Goal: Information Seeking & Learning: Learn about a topic

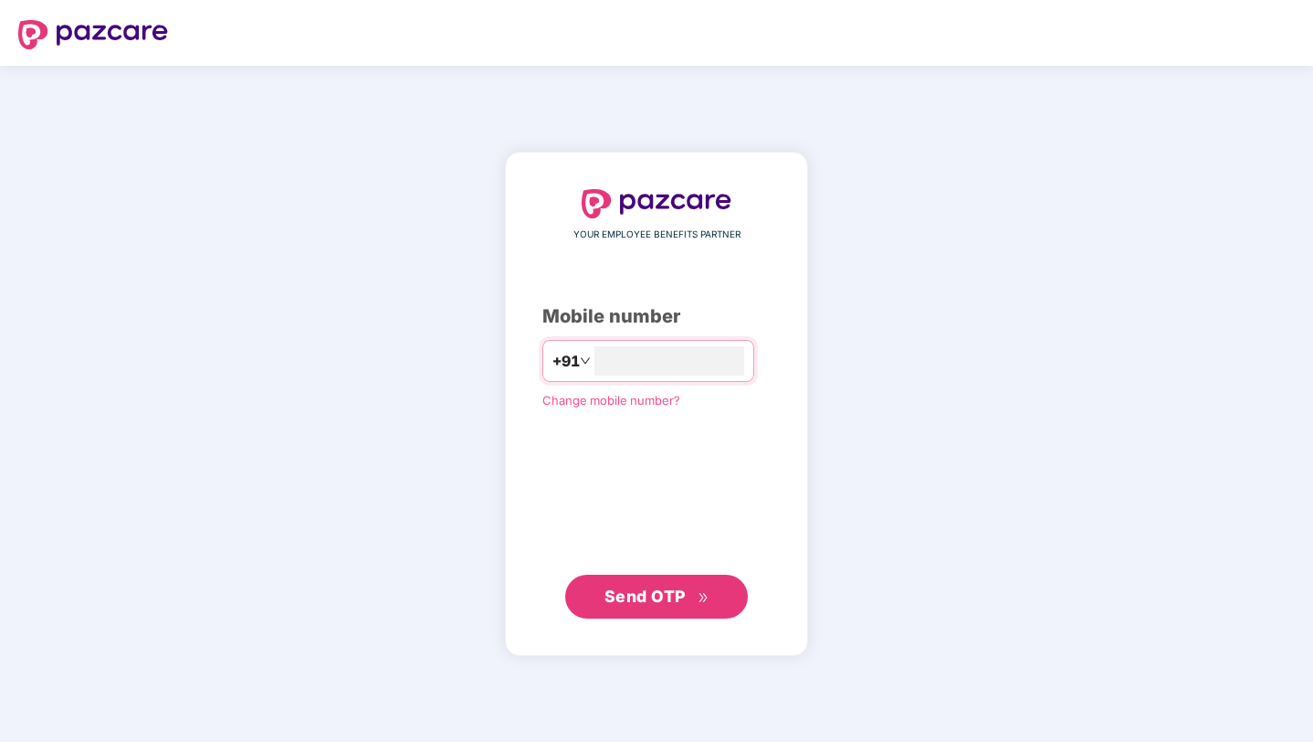
type input "**********"
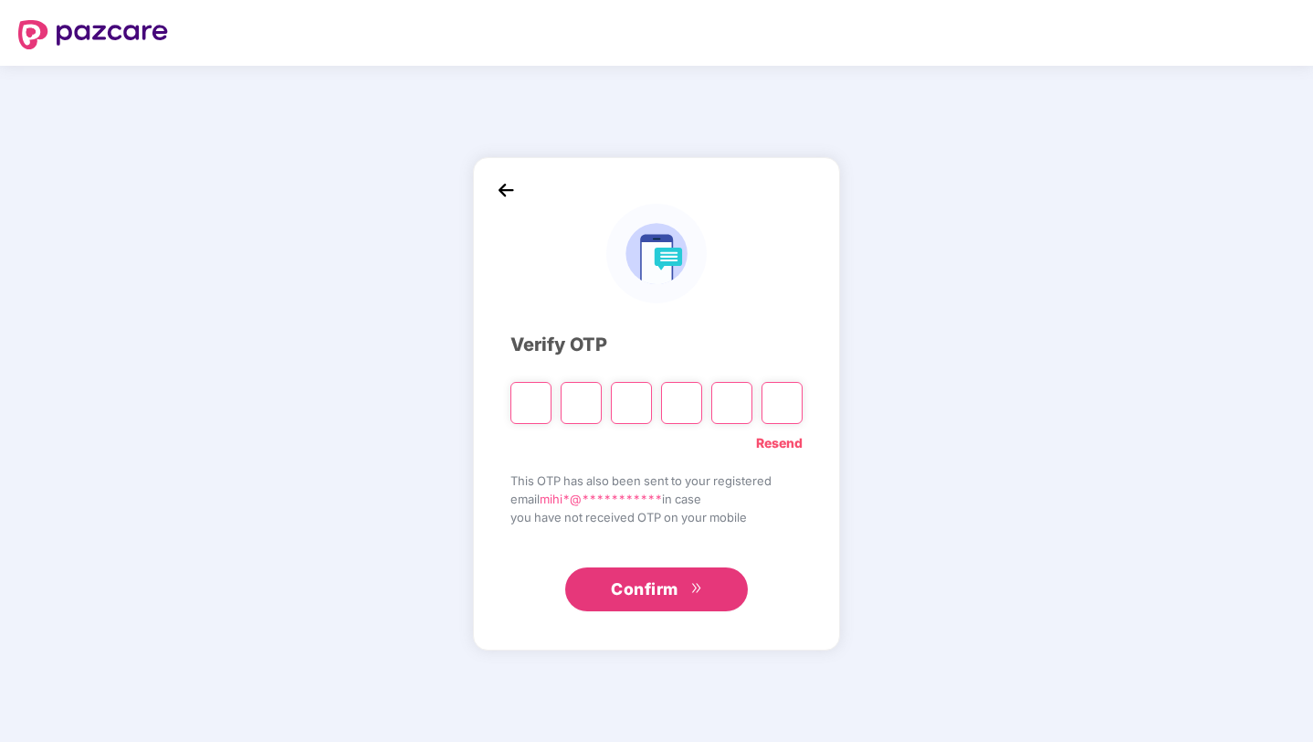
type input "*"
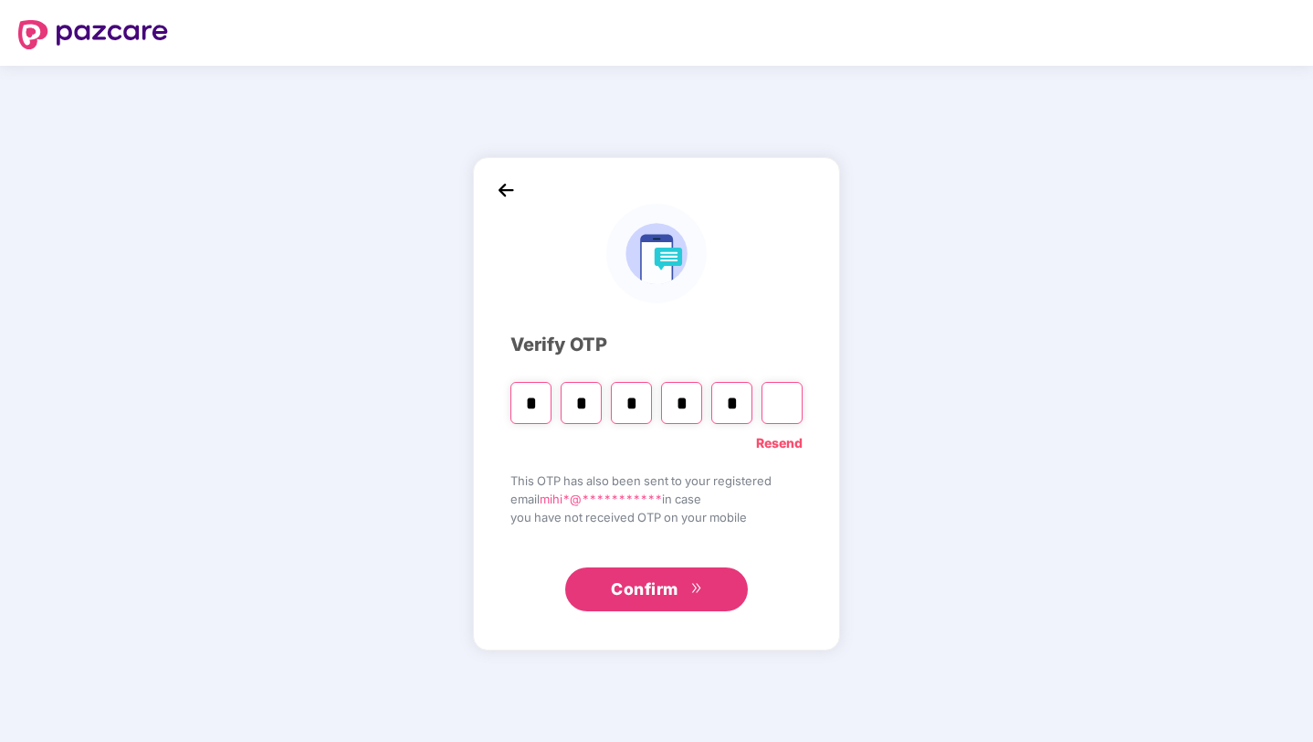
type input "*"
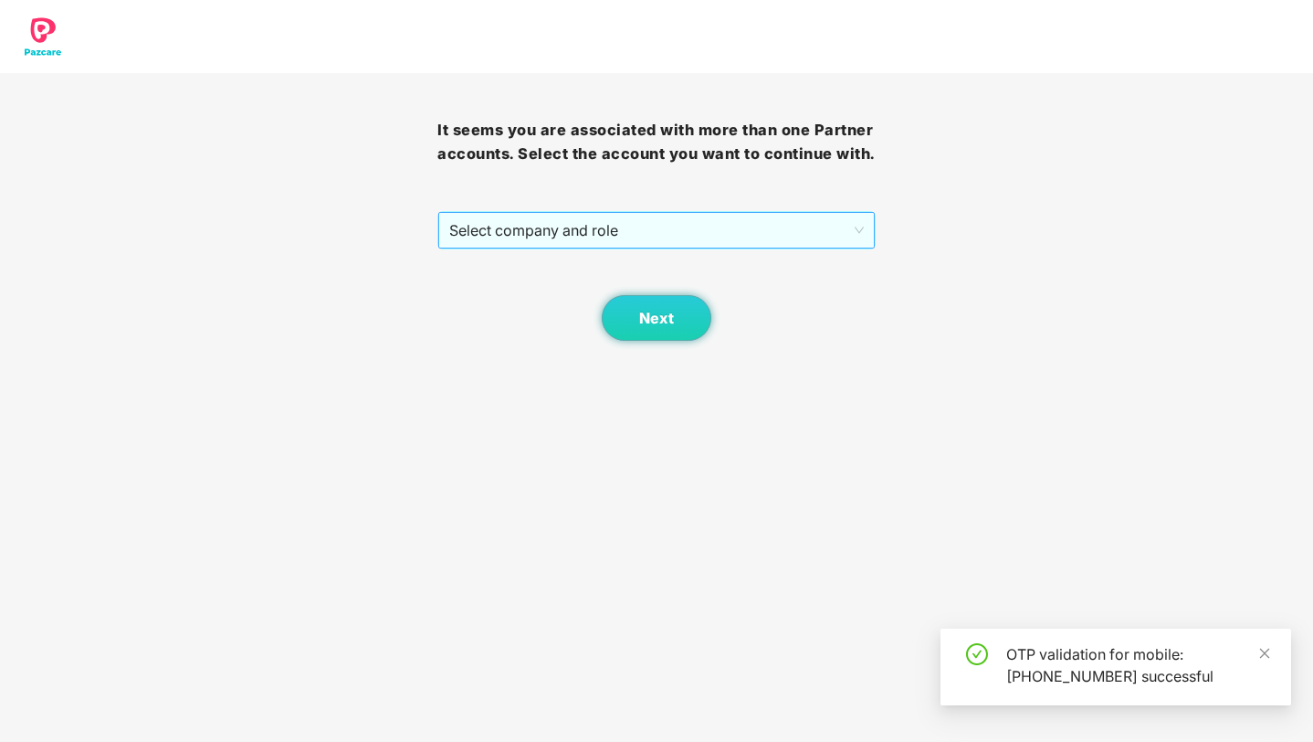
click at [658, 247] on span "Select company and role" at bounding box center [656, 230] width 414 height 35
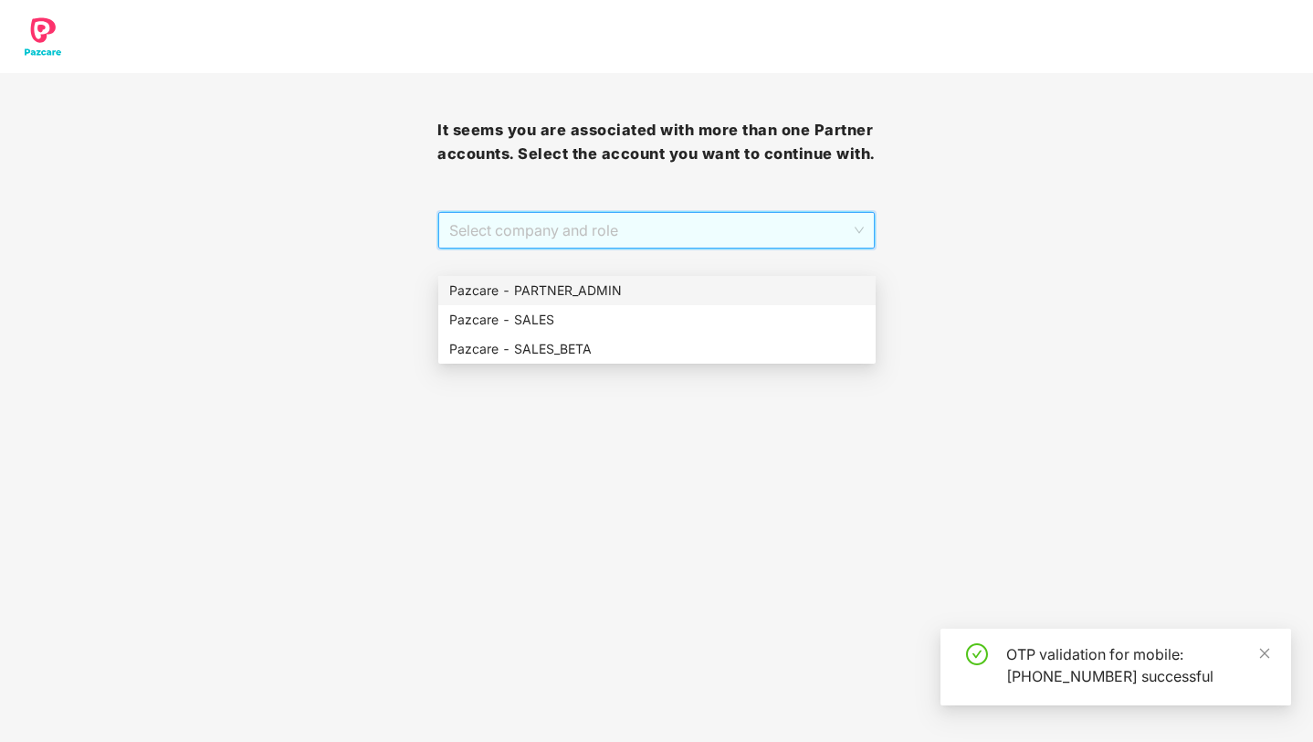
click at [619, 292] on div "Pazcare - PARTNER_ADMIN" at bounding box center [657, 290] width 416 height 20
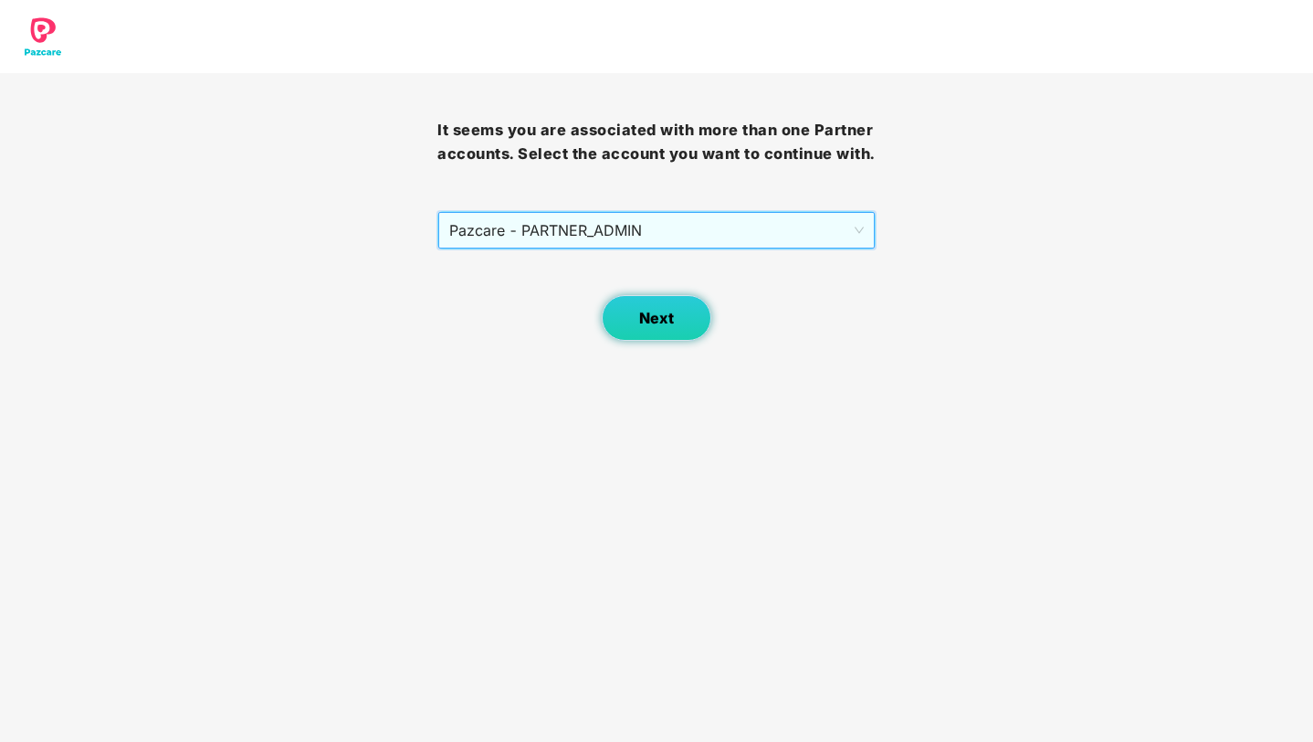
click at [645, 327] on span "Next" at bounding box center [656, 318] width 35 height 17
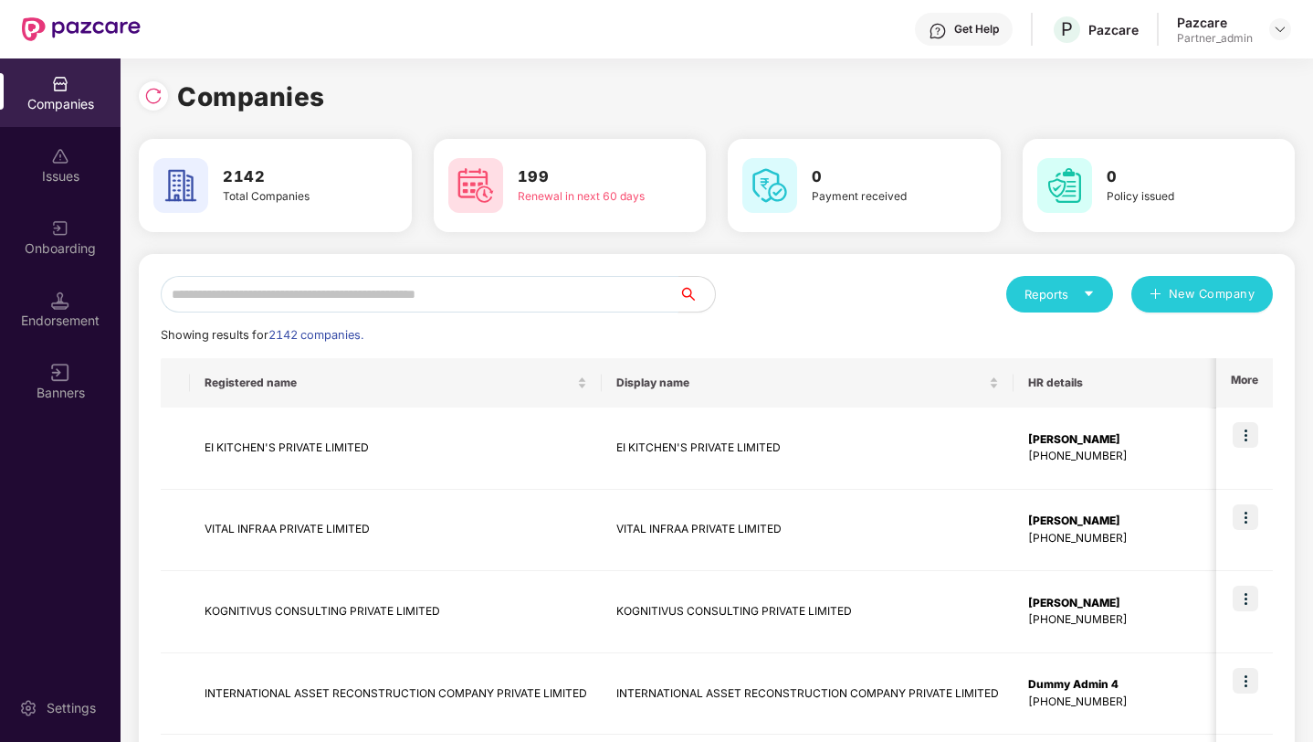
click at [551, 294] on input "text" at bounding box center [420, 294] width 518 height 37
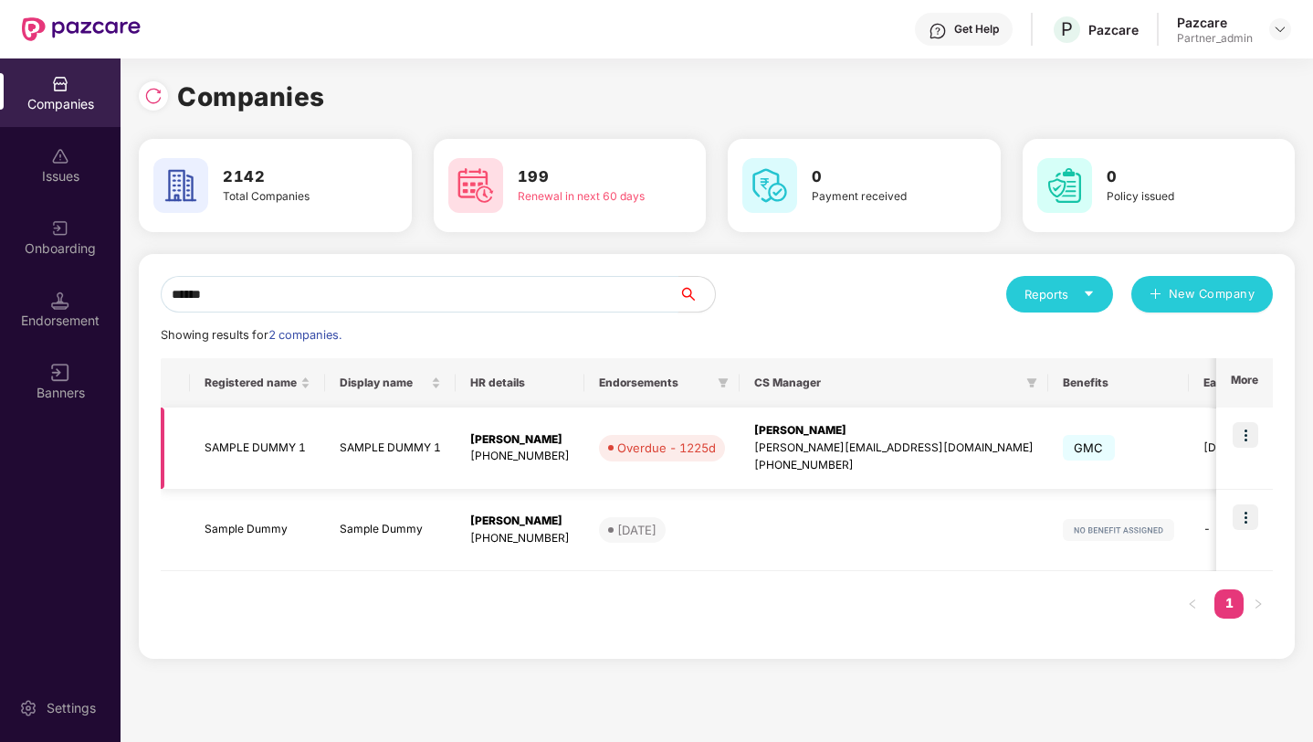
type input "******"
click at [1250, 433] on img at bounding box center [1246, 435] width 26 height 26
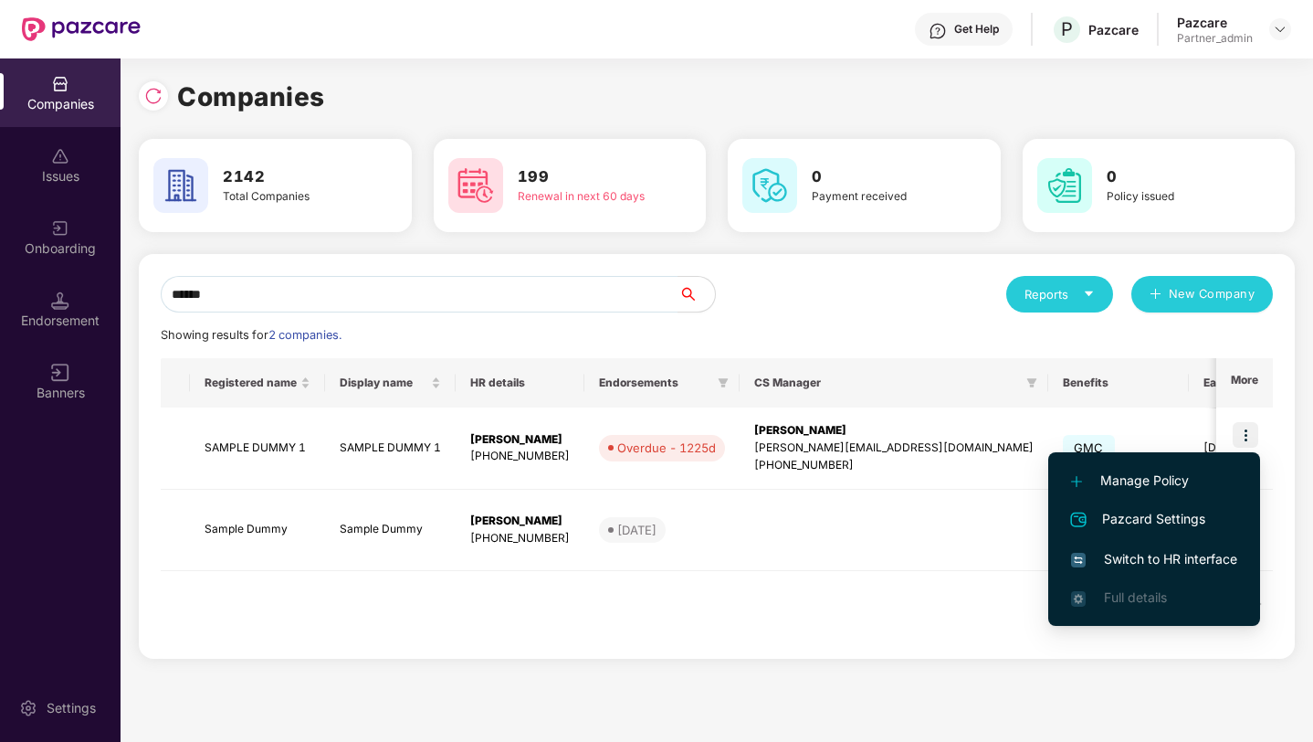
click at [1137, 553] on span "Switch to HR interface" at bounding box center [1154, 559] width 166 height 20
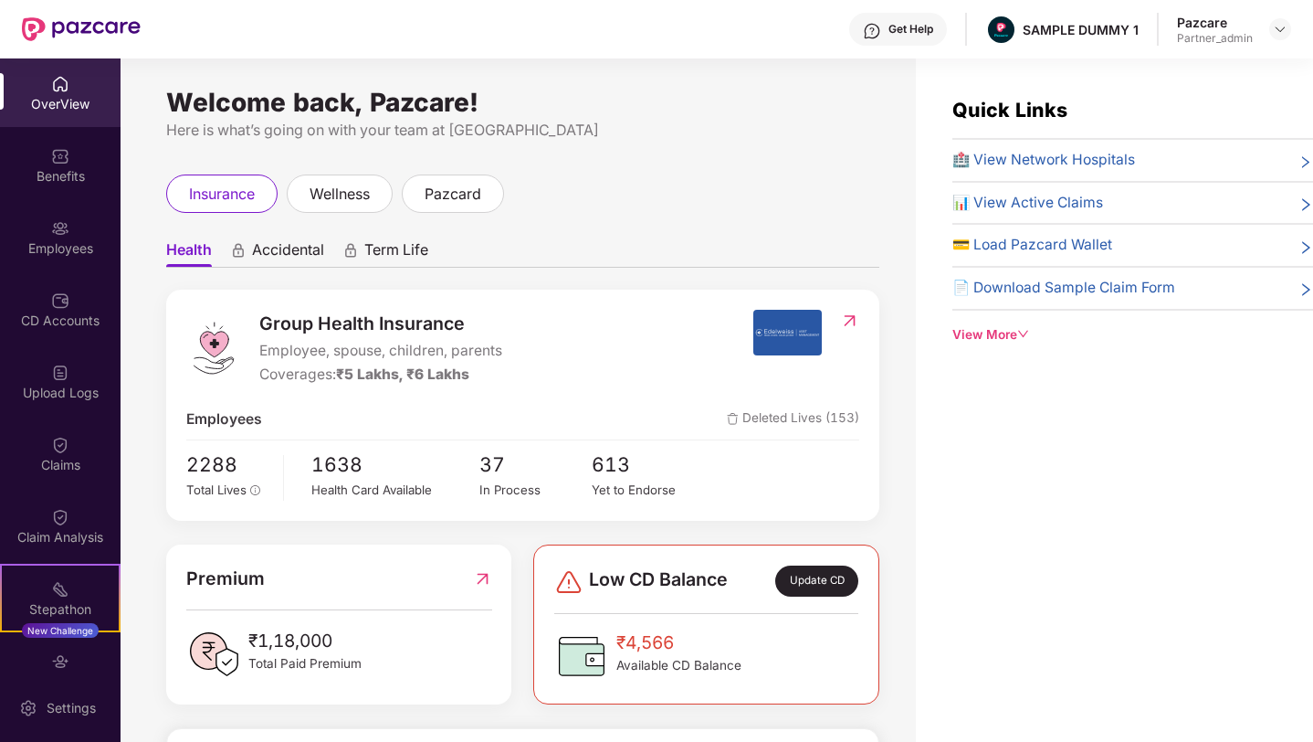
click at [69, 104] on div "OverView" at bounding box center [60, 104] width 121 height 18
click at [65, 141] on div "Benefits" at bounding box center [60, 165] width 121 height 68
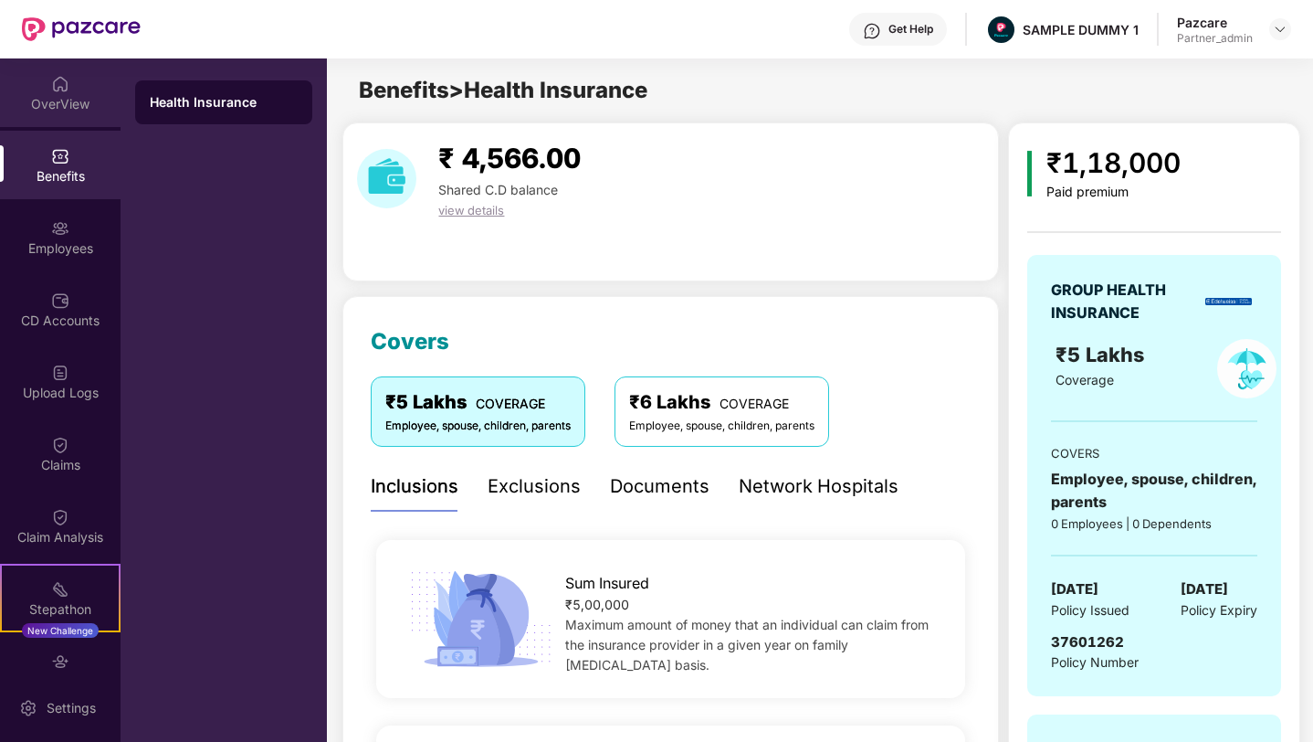
click at [61, 95] on div "OverView" at bounding box center [60, 104] width 121 height 18
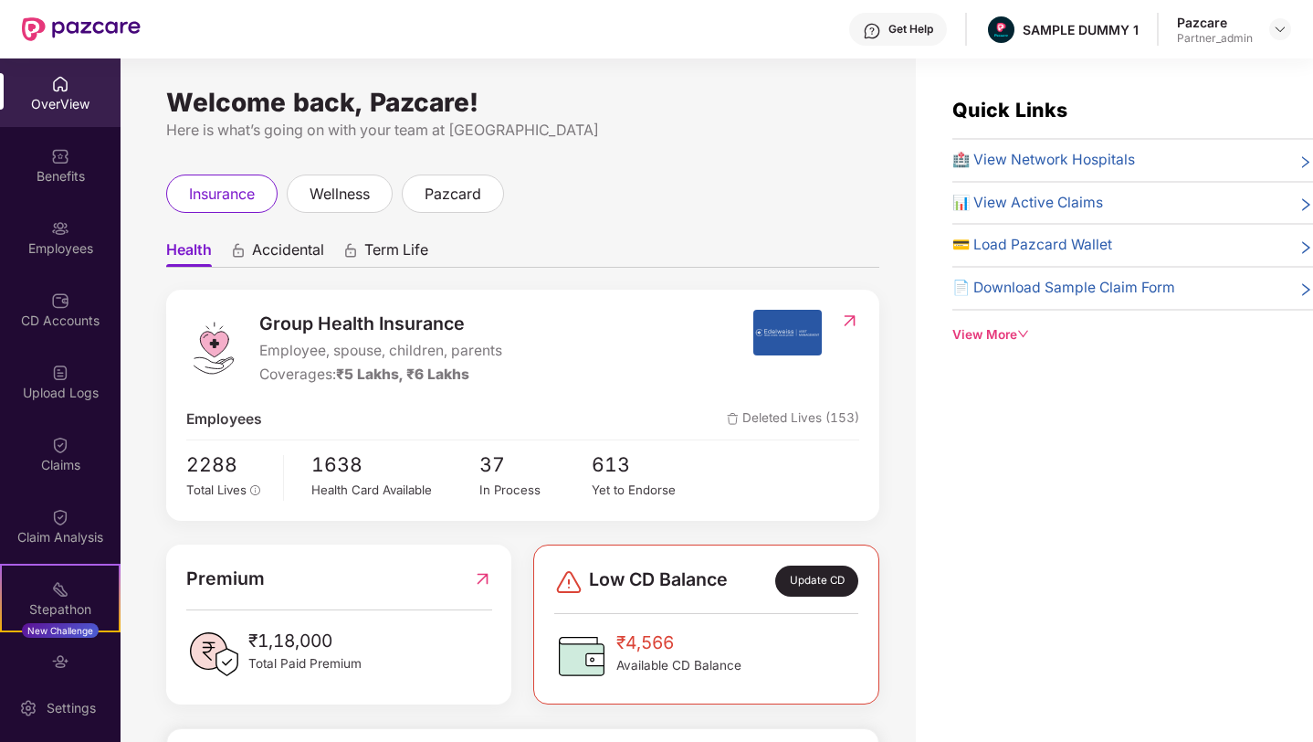
click at [289, 252] on span "Accidental" at bounding box center [288, 253] width 72 height 26
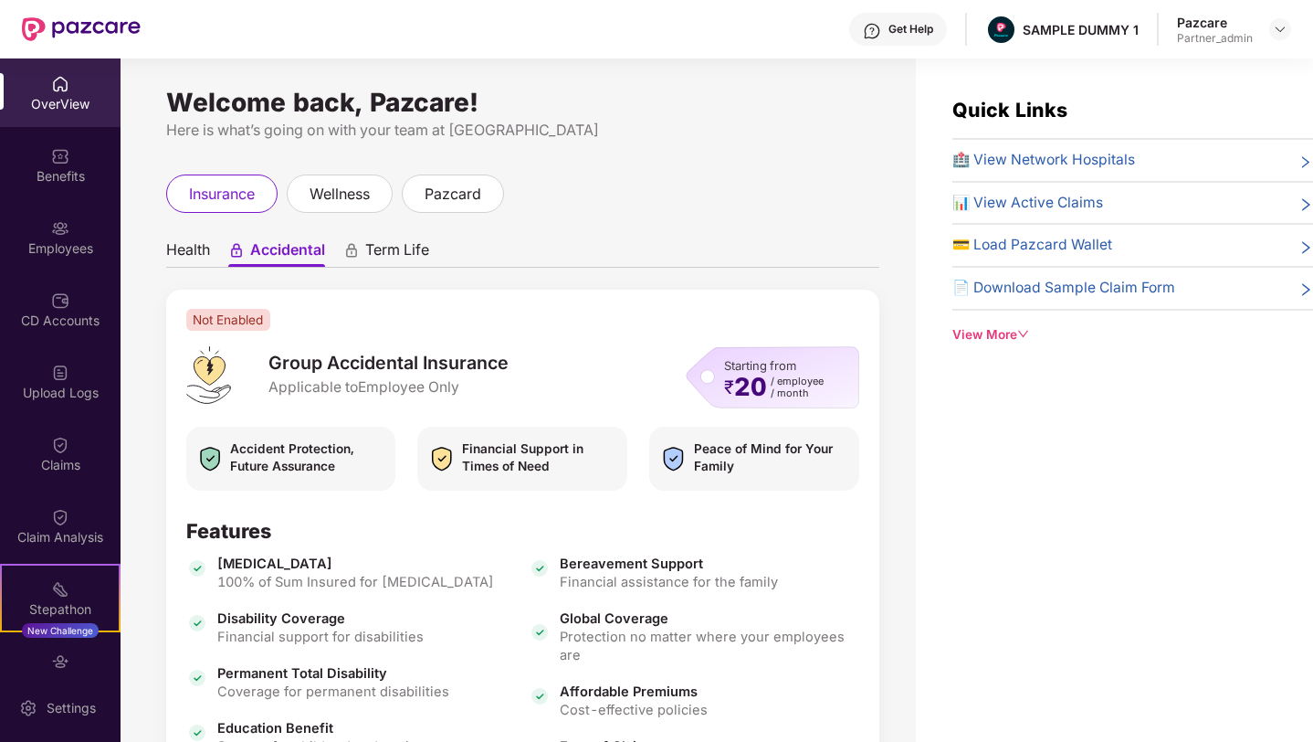
click at [395, 256] on span "Term Life" at bounding box center [397, 253] width 64 height 26
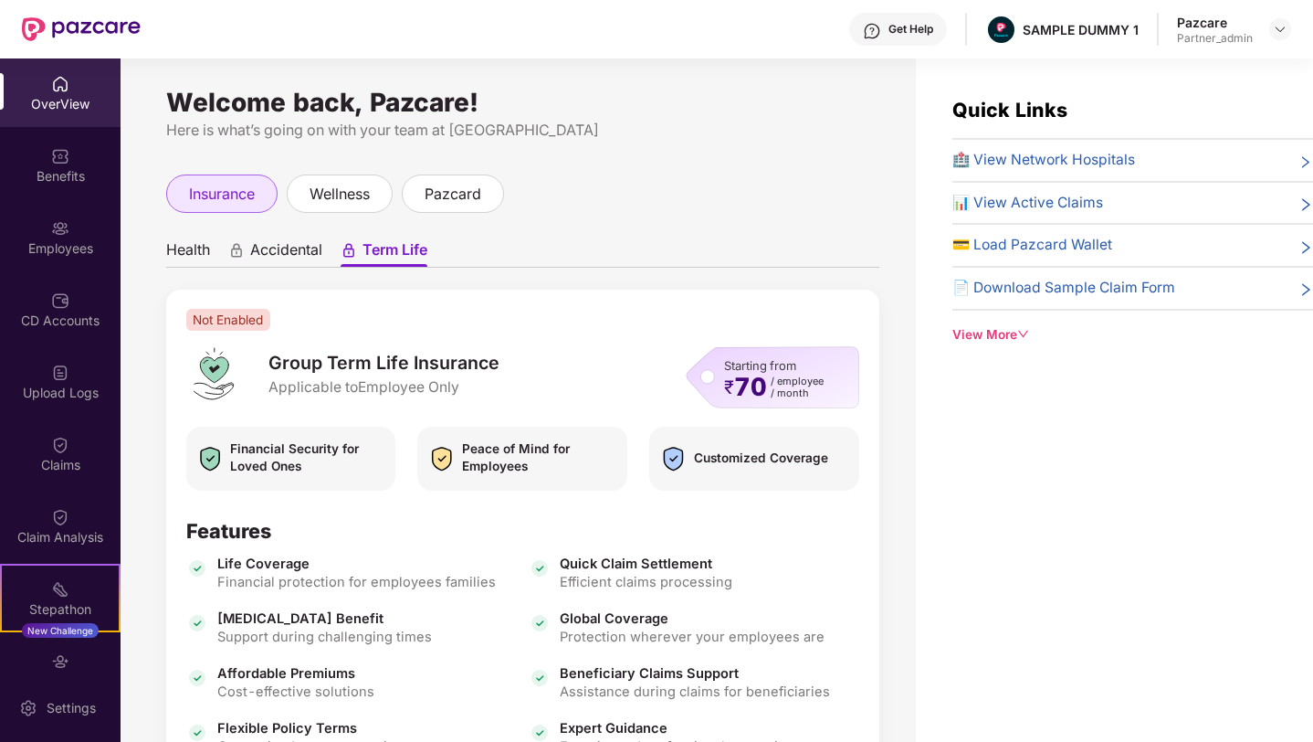
click at [232, 191] on span "insurance" at bounding box center [222, 194] width 66 height 23
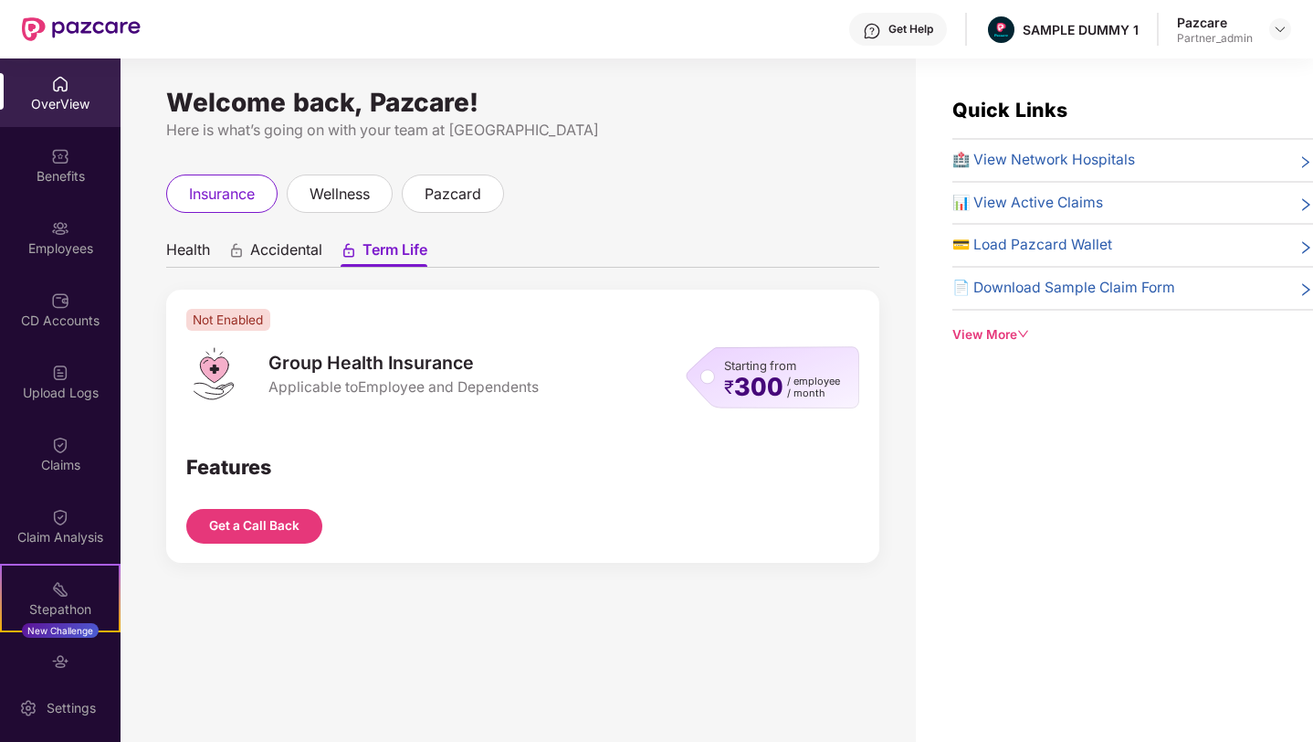
click at [198, 241] on span "Health" at bounding box center [188, 253] width 44 height 26
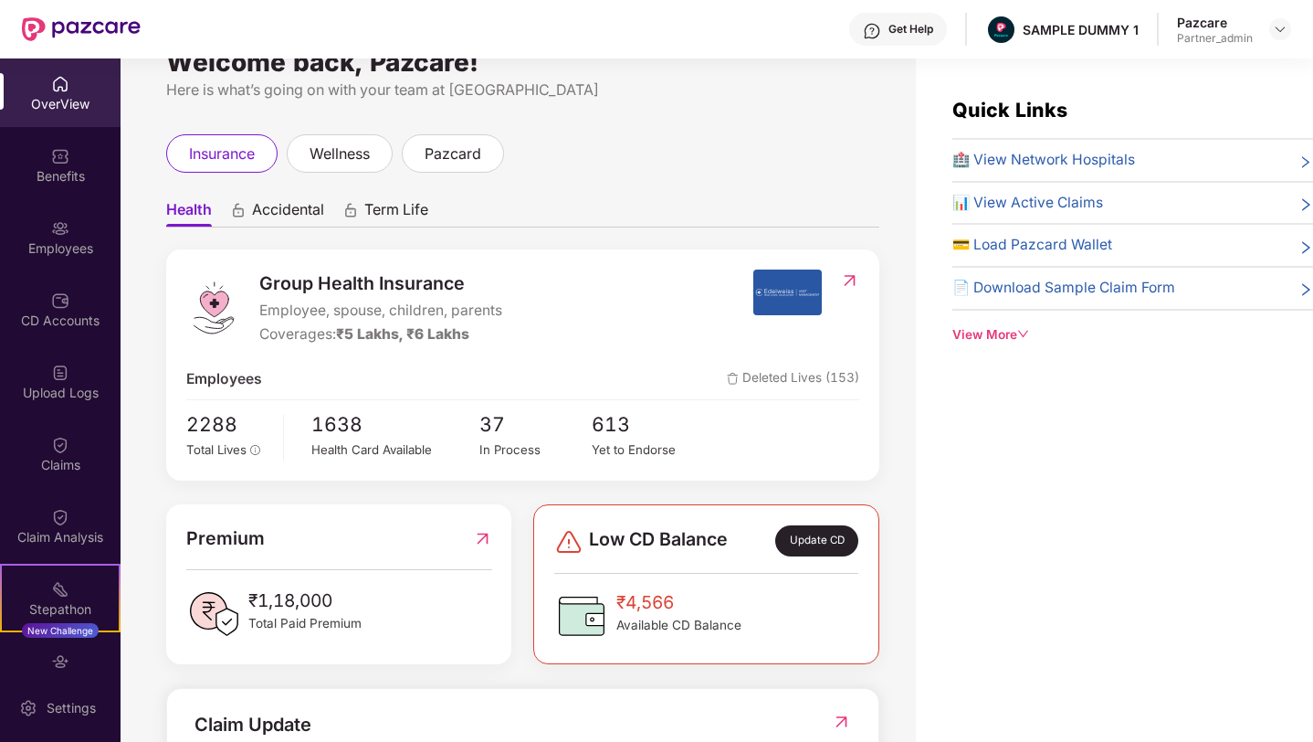
scroll to position [14, 0]
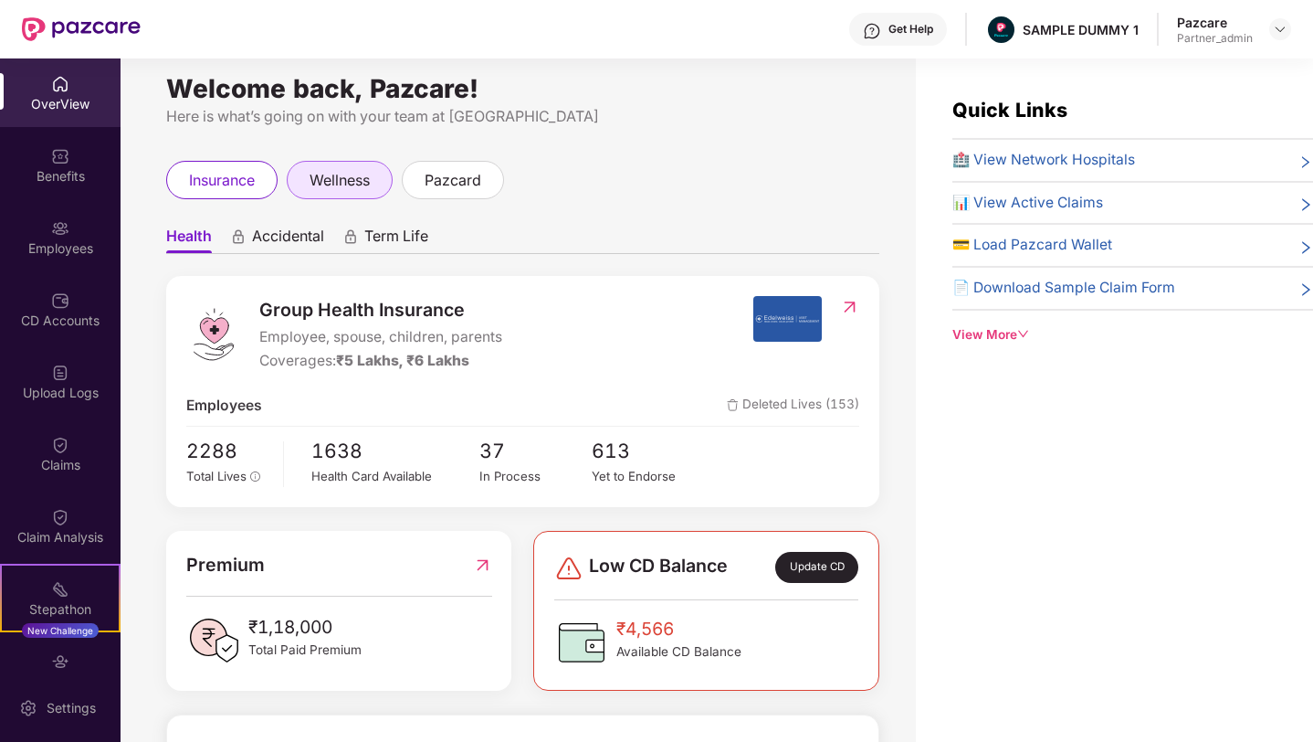
click at [342, 175] on span "wellness" at bounding box center [340, 180] width 60 height 23
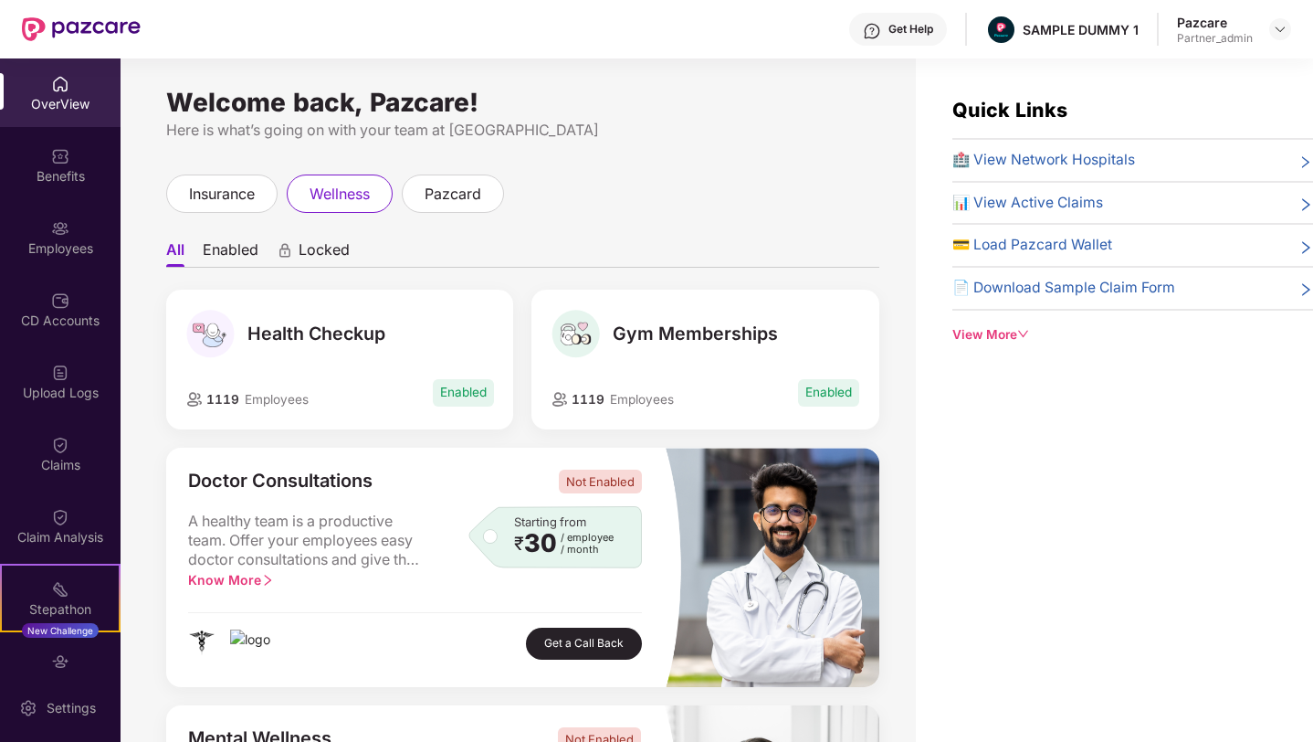
click at [337, 343] on span "Health Checkup" at bounding box center [316, 333] width 138 height 22
click at [664, 337] on span "Gym Memberships" at bounding box center [695, 333] width 165 height 22
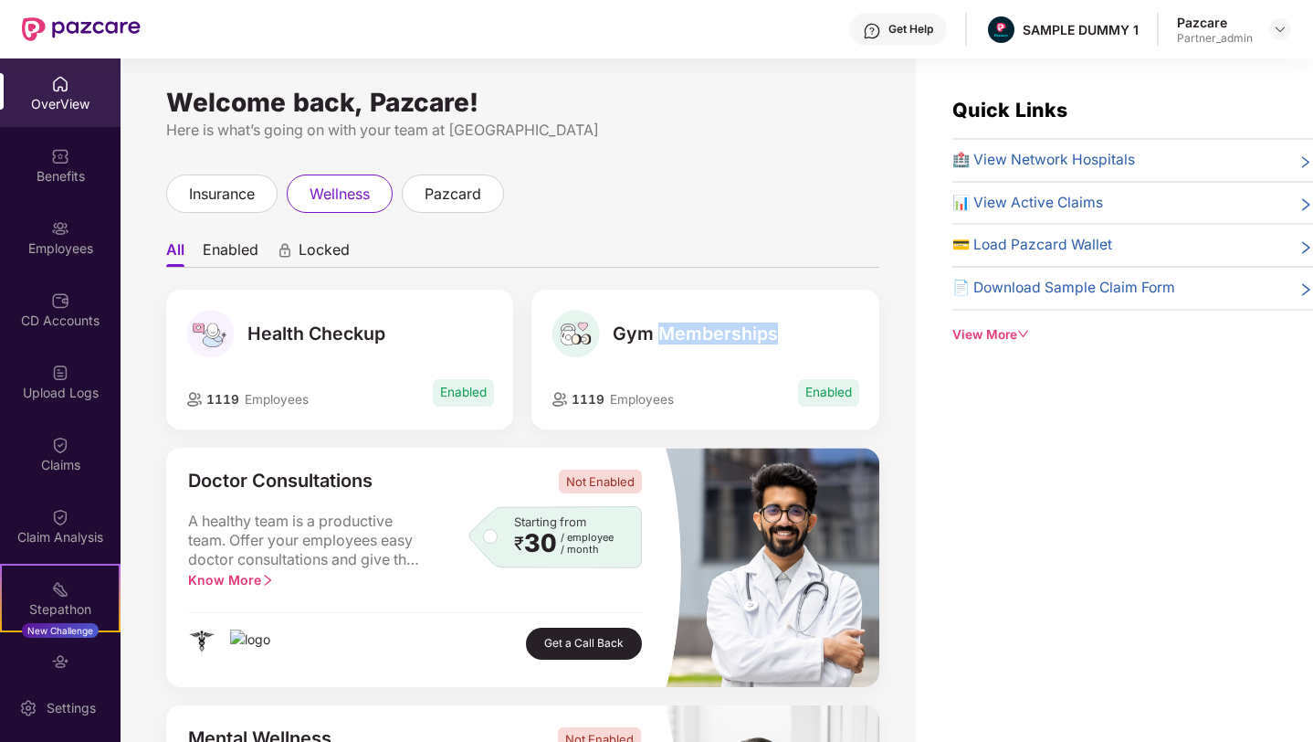
click at [664, 337] on span "Gym Memberships" at bounding box center [695, 333] width 165 height 22
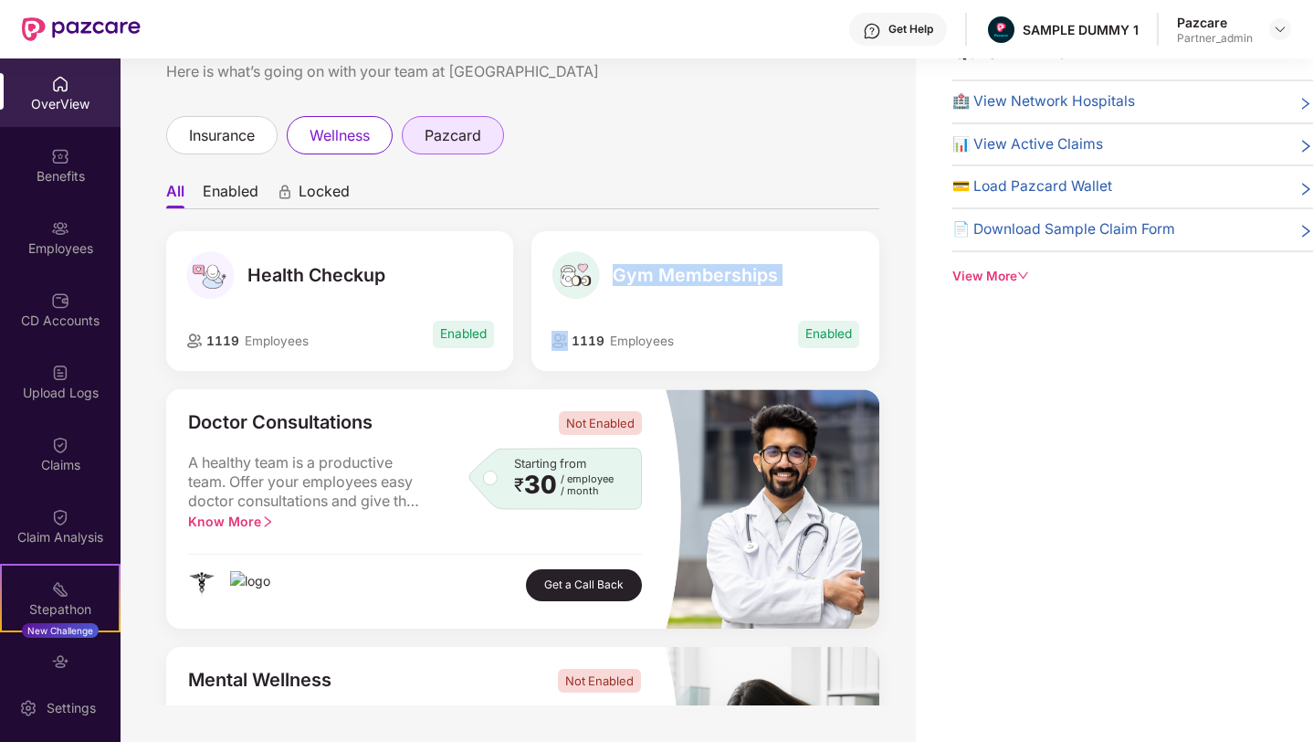
click at [471, 138] on span "pazcard" at bounding box center [453, 135] width 57 height 23
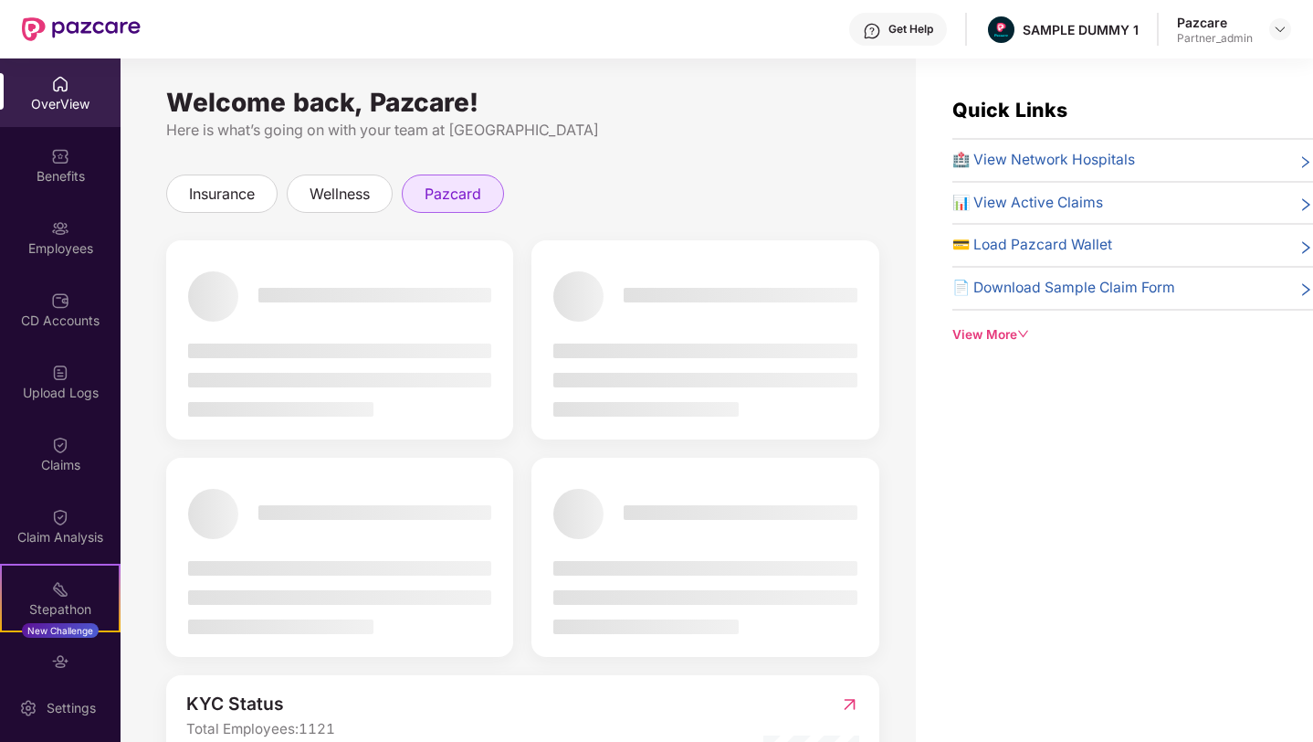
click at [417, 192] on div "pazcard" at bounding box center [453, 193] width 102 height 38
click at [384, 191] on div "wellness" at bounding box center [340, 193] width 106 height 38
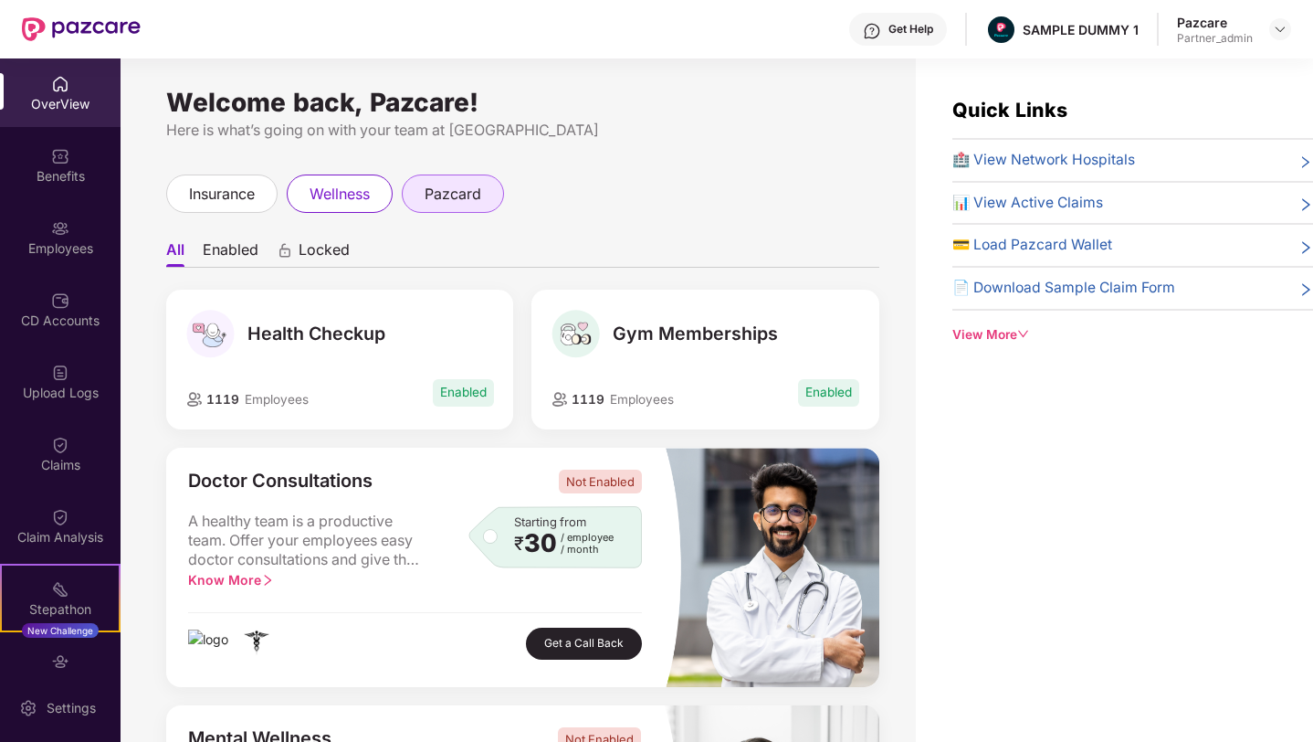
click at [455, 195] on span "pazcard" at bounding box center [453, 194] width 57 height 23
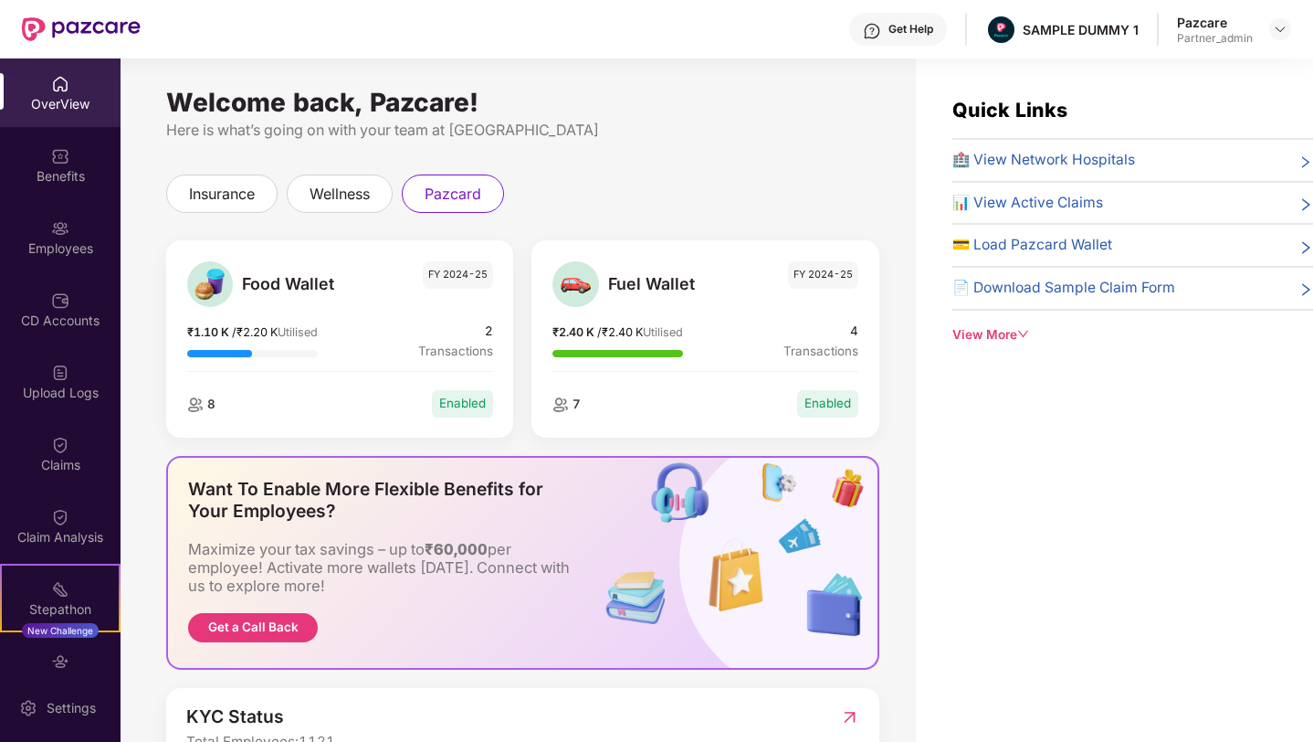
click at [286, 289] on span "Food Wallet" at bounding box center [305, 284] width 127 height 26
click at [630, 287] on span "Fuel Wallet" at bounding box center [671, 284] width 127 height 26
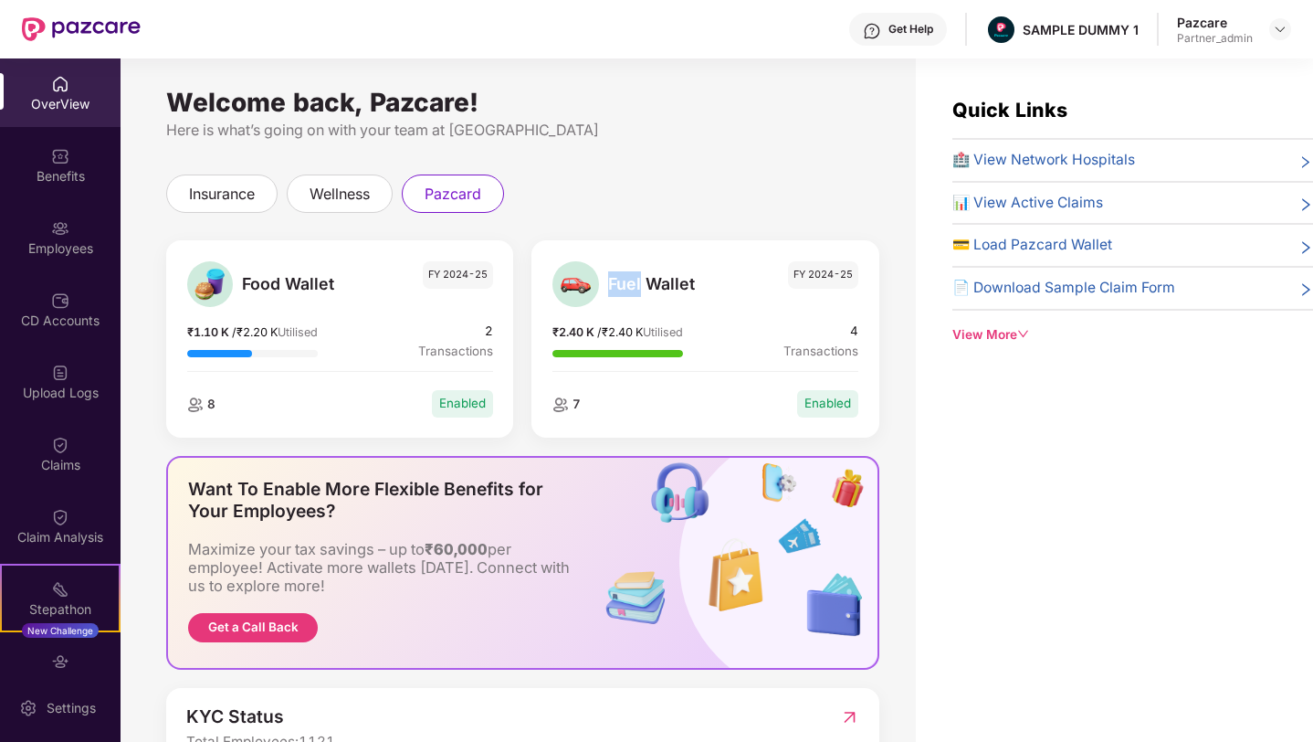
click at [658, 332] on span "Utilised" at bounding box center [663, 332] width 40 height 14
click at [1081, 166] on span "🏥 View Network Hospitals" at bounding box center [1044, 160] width 183 height 23
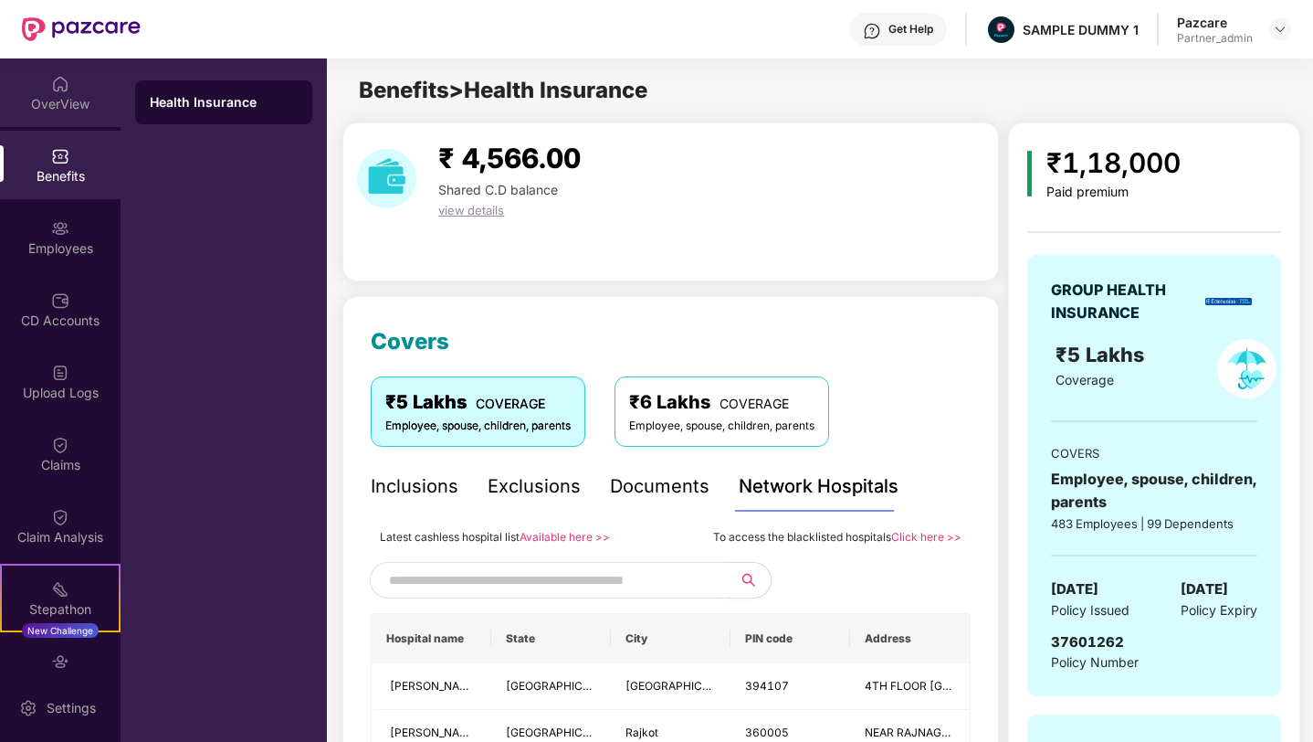
click at [91, 107] on div "OverView" at bounding box center [60, 104] width 121 height 18
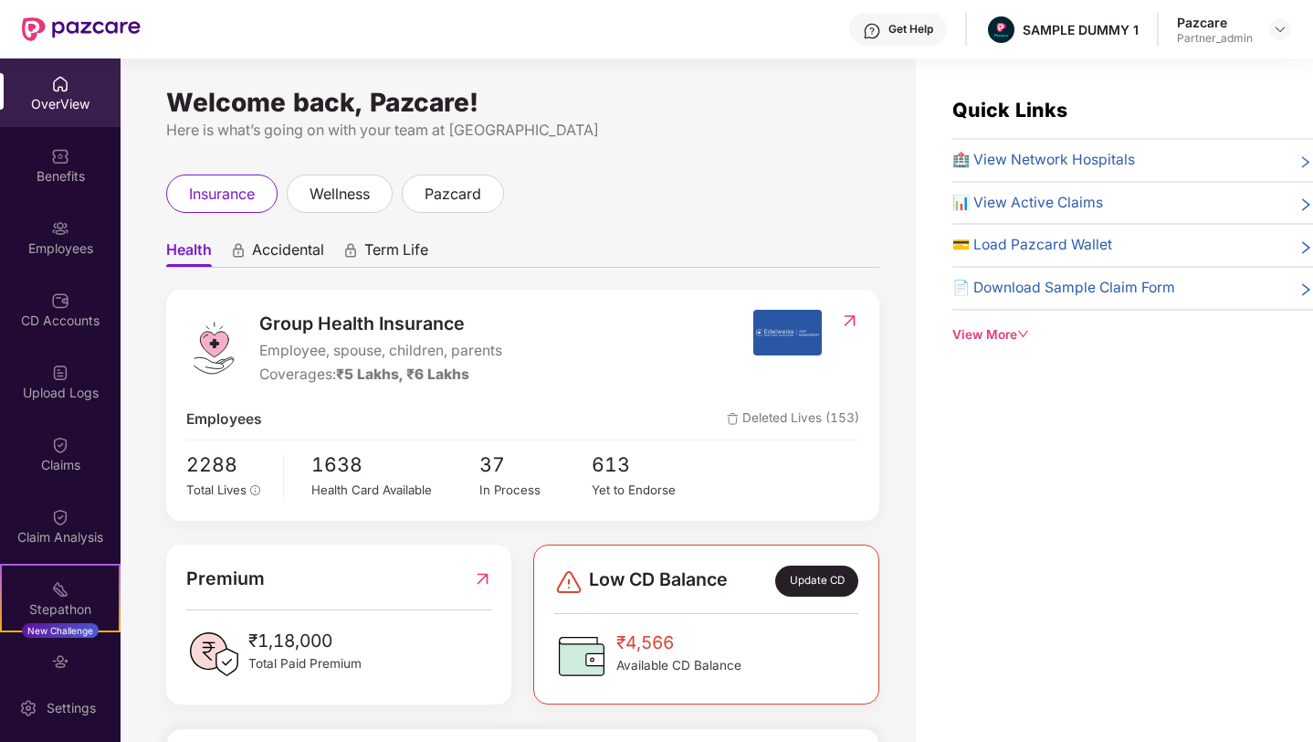
click at [1066, 200] on span "📊 View Active Claims" at bounding box center [1028, 203] width 151 height 23
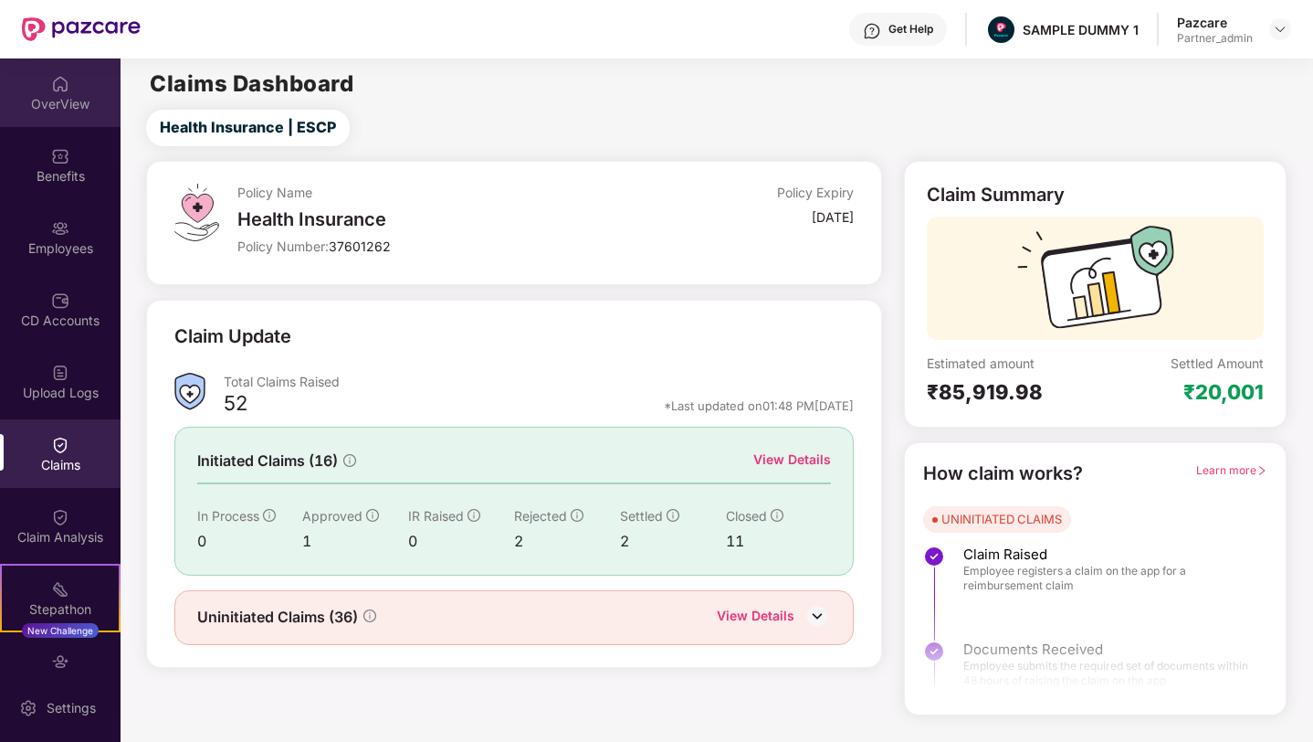
click at [81, 99] on div "OverView" at bounding box center [60, 104] width 121 height 18
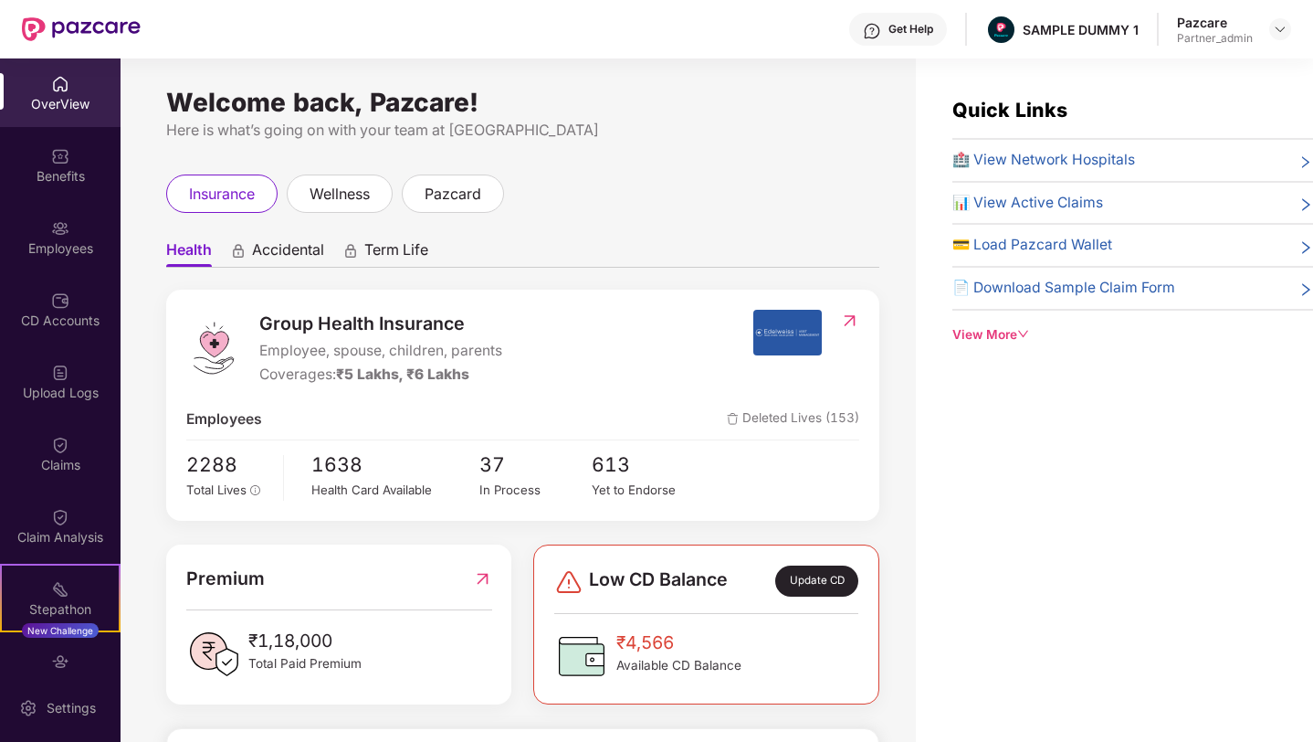
click at [1013, 326] on div "View More" at bounding box center [1133, 334] width 361 height 19
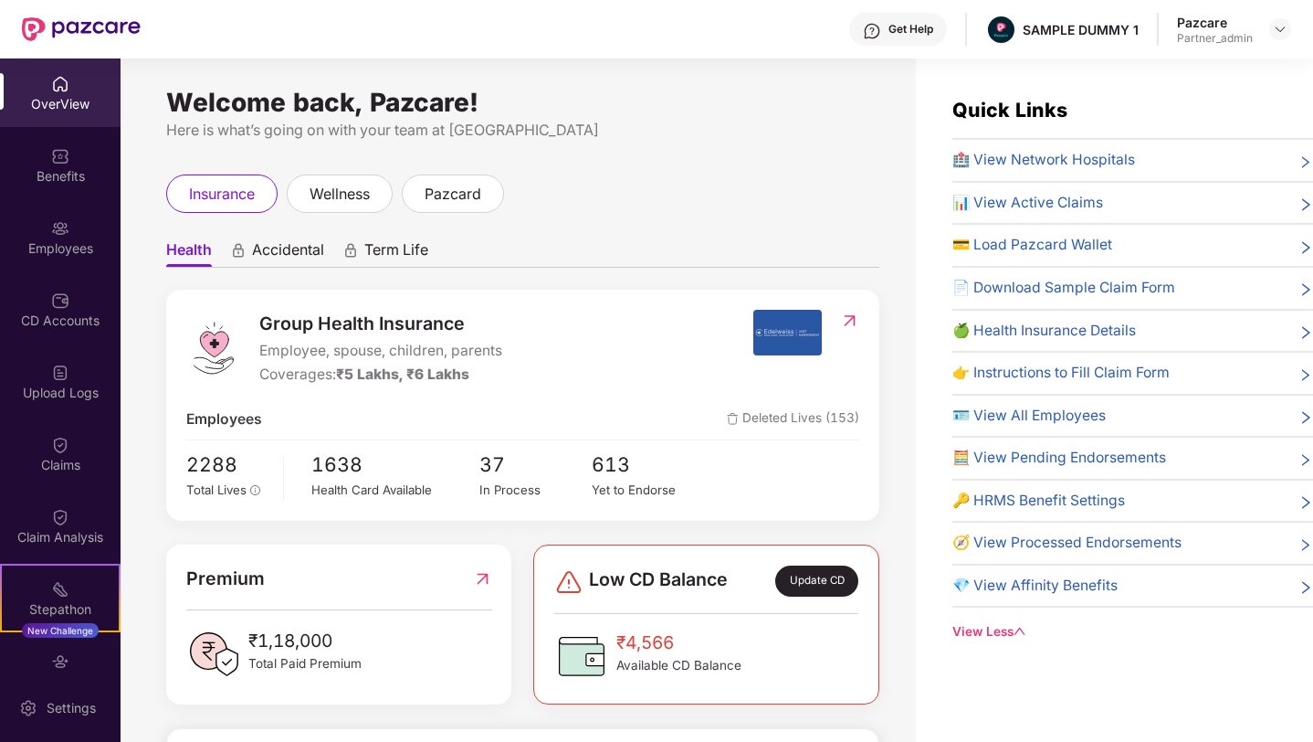
click at [849, 322] on img at bounding box center [849, 320] width 19 height 18
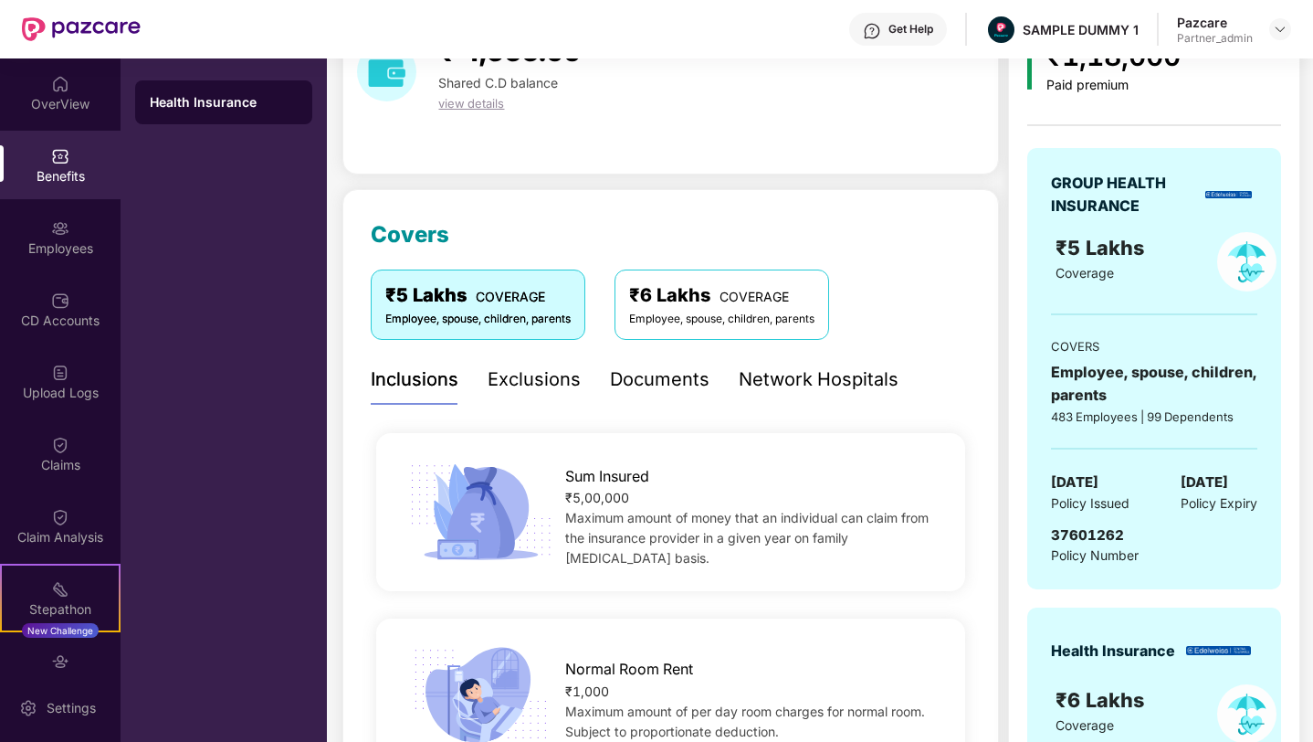
scroll to position [20, 0]
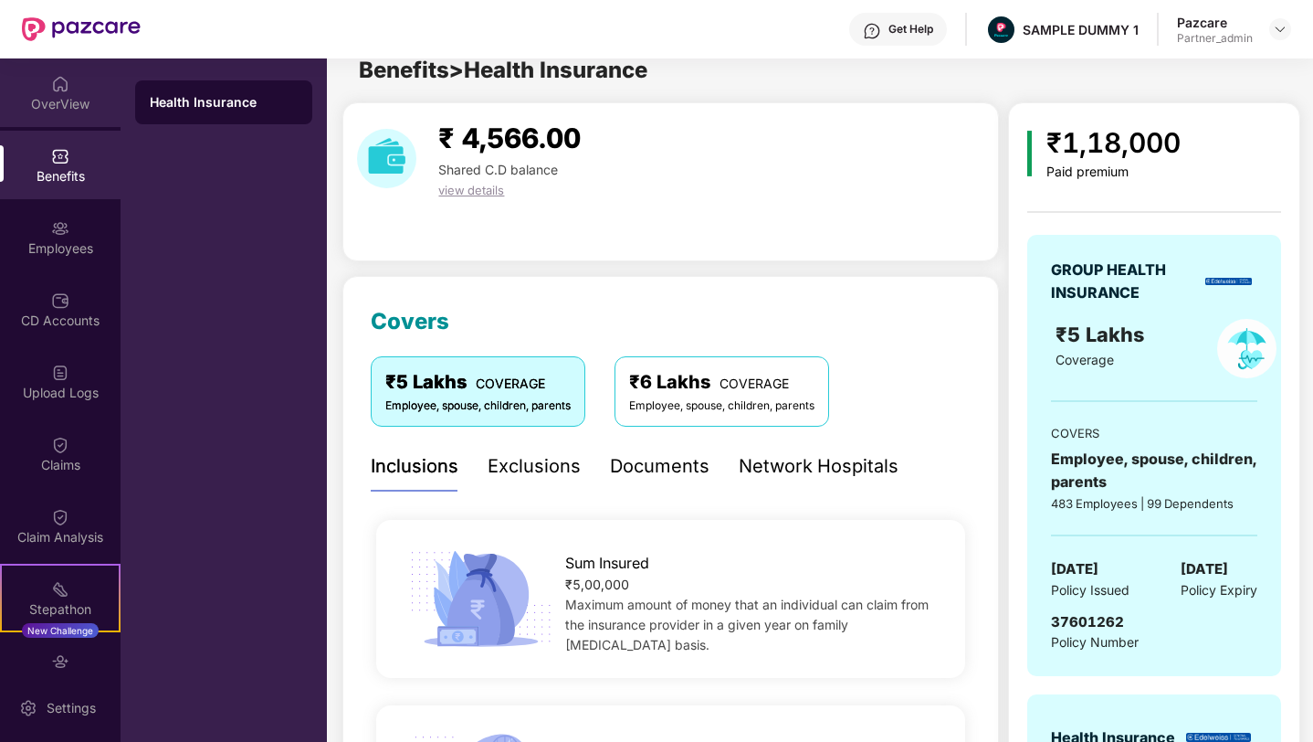
click at [74, 102] on div "OverView" at bounding box center [60, 104] width 121 height 18
